Goal: Transaction & Acquisition: Purchase product/service

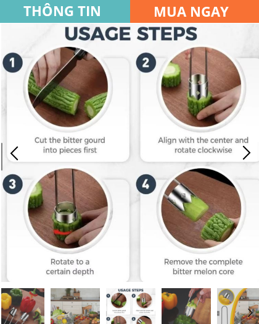
click at [228, 5] on h3 "MUA NGAY" at bounding box center [200, 12] width 92 height 22
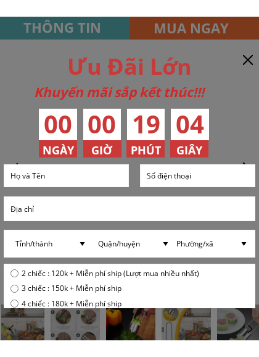
scroll to position [8, 0]
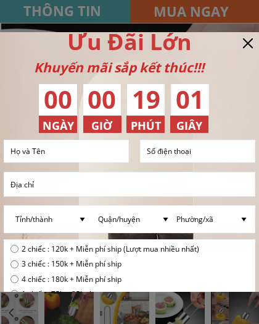
click at [14, 248] on input "radio" at bounding box center [14, 249] width 8 height 8
radio input "true"
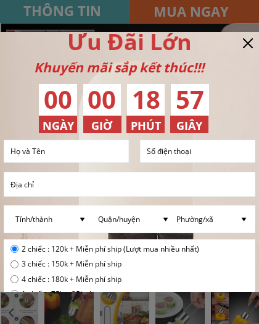
click at [86, 149] on input "text" at bounding box center [66, 151] width 118 height 22
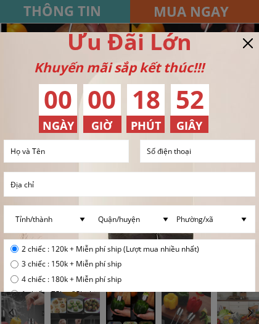
select select "202:[PERSON_NAME]"
type input "0932783501"
type input "[PERSON_NAME]"
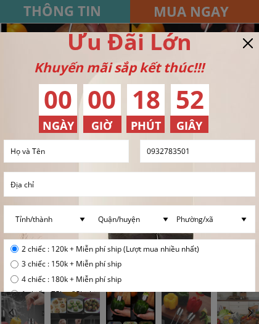
type input "[PERSON_NAME]"
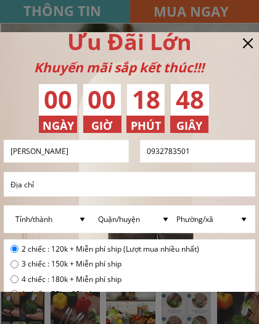
click at [65, 184] on input "text" at bounding box center [129, 183] width 245 height 23
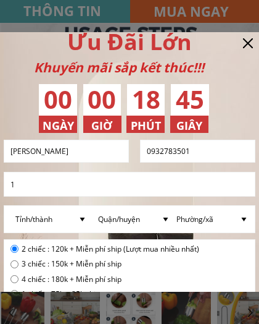
type input "11"
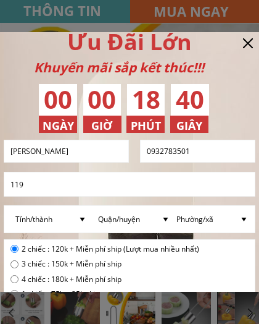
type input "119"
click at [143, 219] on select "Quận/huyện [GEOGRAPHIC_DATA] [GEOGRAPHIC_DATA] [GEOGRAPHIC_DATA] [GEOGRAPHIC_DA…" at bounding box center [134, 219] width 78 height 27
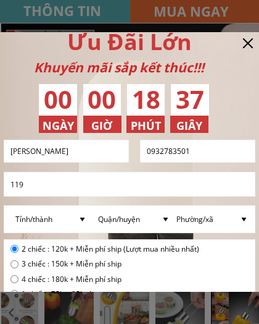
click at [85, 219] on select "Tỉnh/thành [GEOGRAPHIC_DATA] [GEOGRAPHIC_DATA] [GEOGRAPHIC_DATA] [GEOGRAPHIC_DA…" at bounding box center [51, 219] width 78 height 27
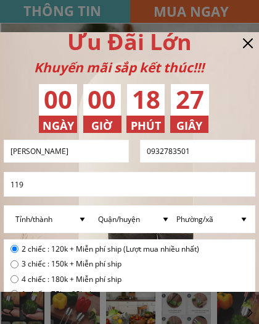
click at [112, 219] on select "Quận/huyện [GEOGRAPHIC_DATA] [GEOGRAPHIC_DATA] [GEOGRAPHIC_DATA] [GEOGRAPHIC_DA…" at bounding box center [134, 219] width 78 height 27
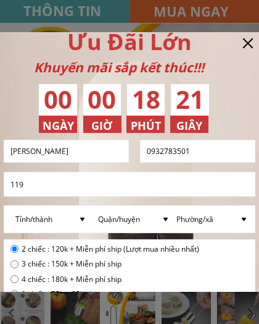
select select "1457:[GEOGRAPHIC_DATA]"
click at [153, 257] on span "3 chiếc : 150k + Miễn phí ship" at bounding box center [111, 263] width 178 height 12
radio input "true"
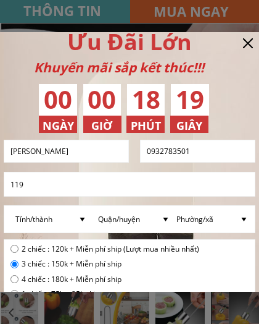
click at [221, 222] on select "Phường/xã [GEOGRAPHIC_DATA]" at bounding box center [213, 219] width 78 height 27
select select "1399:Phường 9"
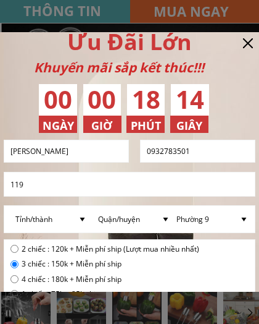
click at [18, 245] on div "2 chiếc : 120k + Miễn phí ship (Lượt mua nhiều nhất)" at bounding box center [104, 249] width 189 height 12
click at [18, 249] on input "radio" at bounding box center [14, 249] width 8 height 8
radio input "true"
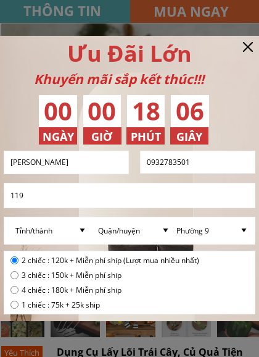
scroll to position [0, 0]
click at [204, 16] on div at bounding box center [129, 178] width 259 height 357
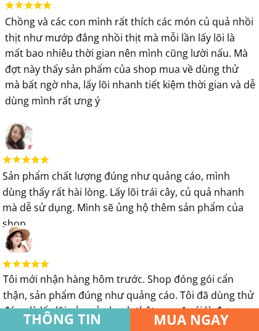
scroll to position [2957, 0]
